Goal: Information Seeking & Learning: Learn about a topic

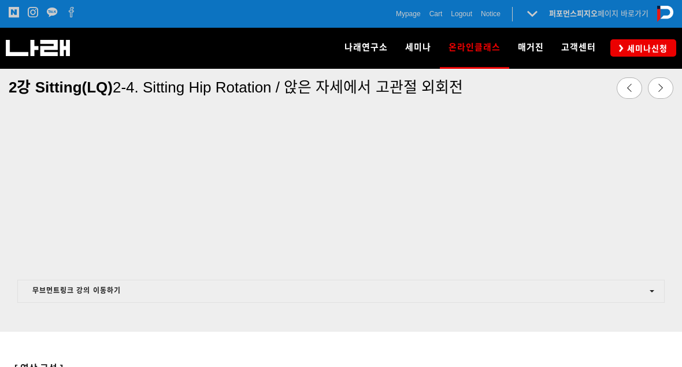
scroll to position [545, 0]
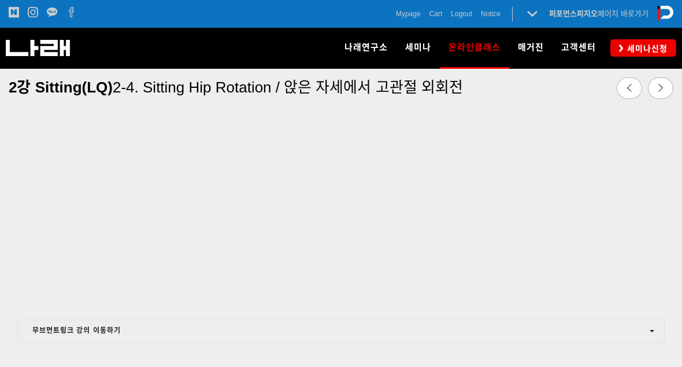
click at [655, 83] on link at bounding box center [660, 87] width 25 height 21
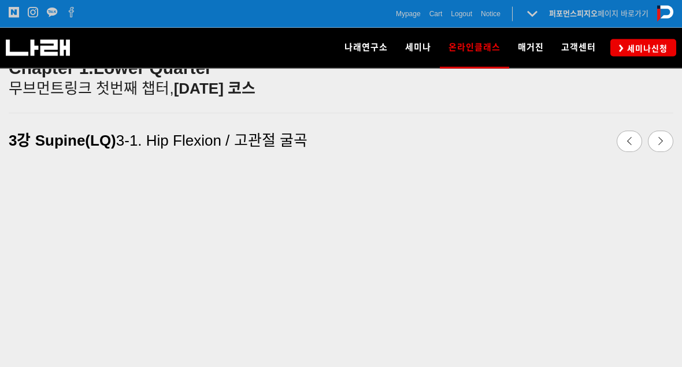
scroll to position [288, 0]
click at [657, 141] on icon at bounding box center [661, 141] width 8 height 8
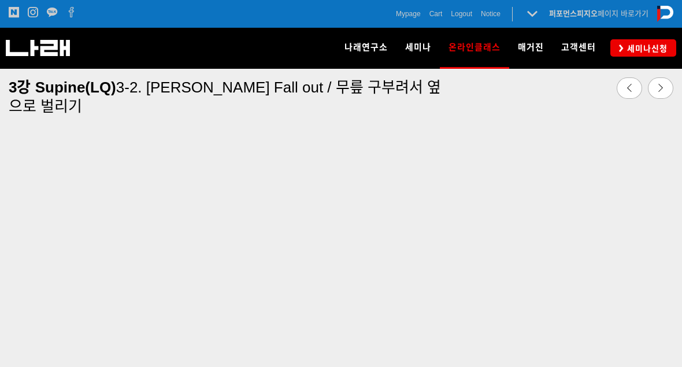
scroll to position [532, 0]
click at [531, 346] on button "무브먼트링크 강의 이동하기" at bounding box center [340, 357] width 647 height 23
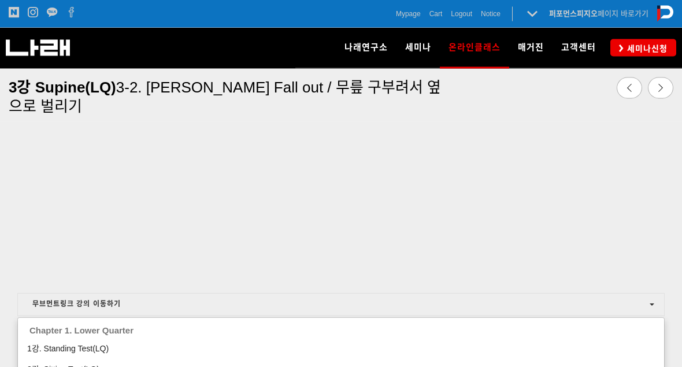
click at [627, 304] on div at bounding box center [341, 183] width 682 height 367
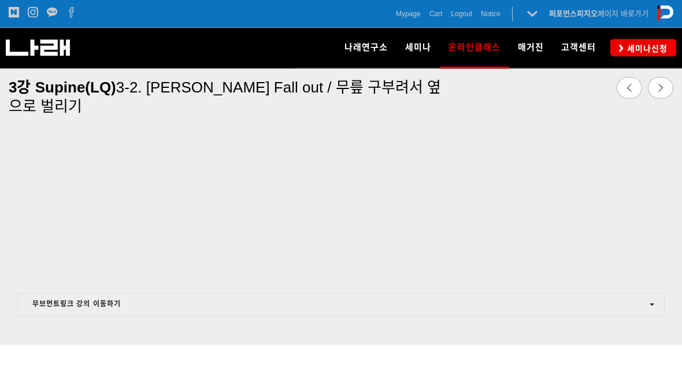
scroll to position [585, 0]
click at [665, 288] on div at bounding box center [341, 286] width 665 height 13
click at [669, 286] on div at bounding box center [341, 286] width 665 height 13
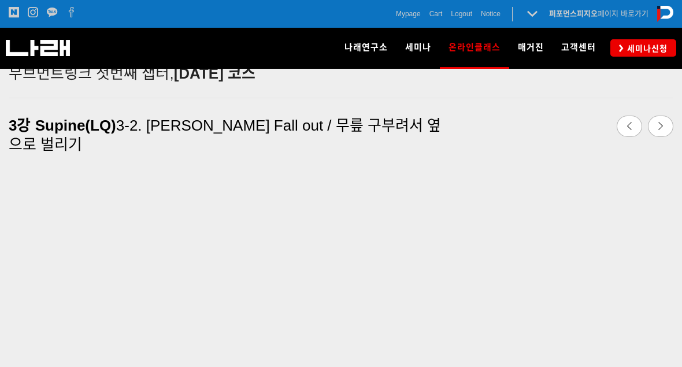
scroll to position [301, 0]
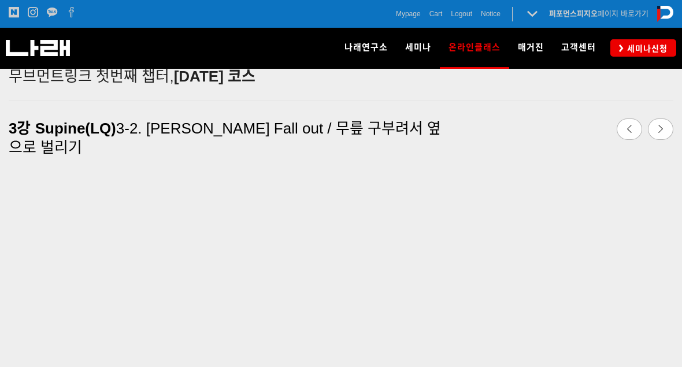
click at [661, 126] on icon at bounding box center [661, 129] width 8 height 8
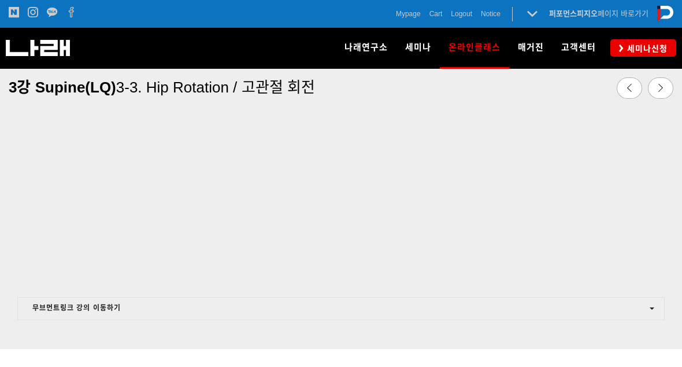
scroll to position [566, 0]
click at [28, 286] on div at bounding box center [341, 291] width 665 height 13
click at [38, 289] on div at bounding box center [341, 291] width 665 height 13
click at [214, 294] on div at bounding box center [341, 291] width 665 height 13
click at [197, 287] on div at bounding box center [341, 291] width 665 height 13
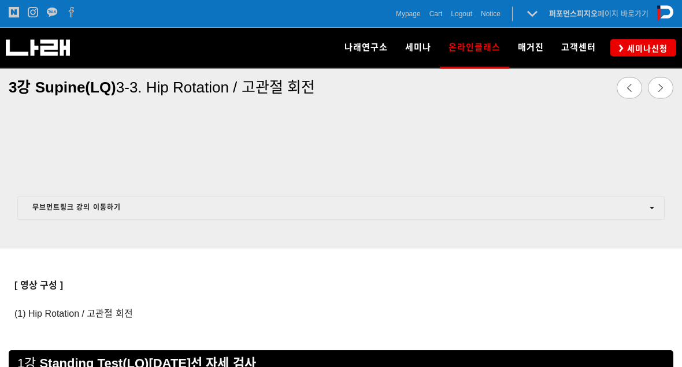
scroll to position [676, 0]
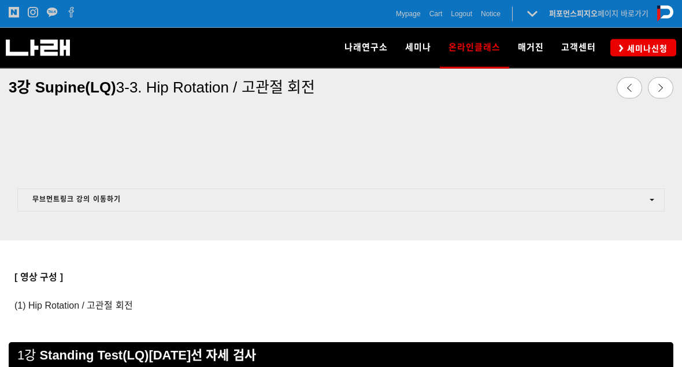
click at [101, 270] on p "[ 영상 구성 ]" at bounding box center [340, 278] width 653 height 16
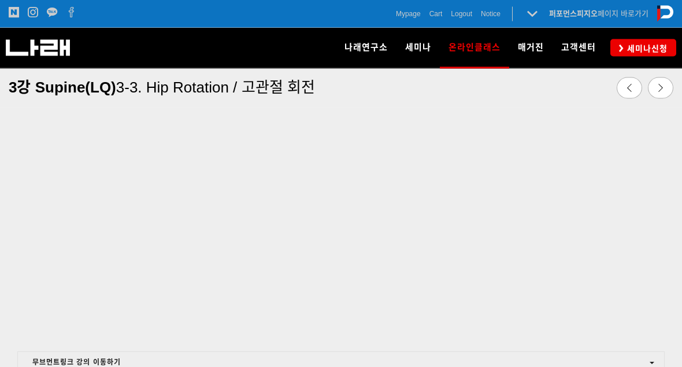
scroll to position [511, 0]
click at [653, 83] on link at bounding box center [660, 87] width 25 height 21
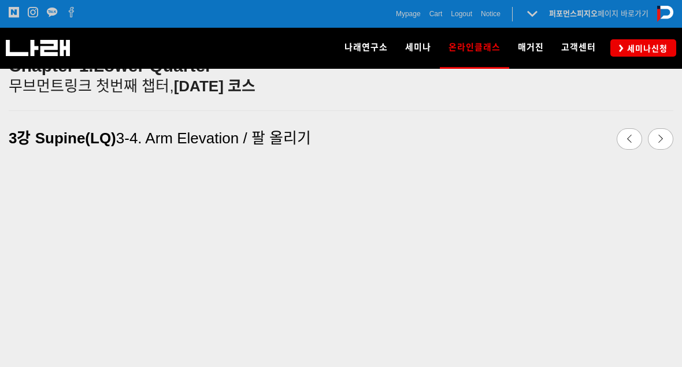
scroll to position [291, 0]
